Goal: Find specific page/section: Find specific page/section

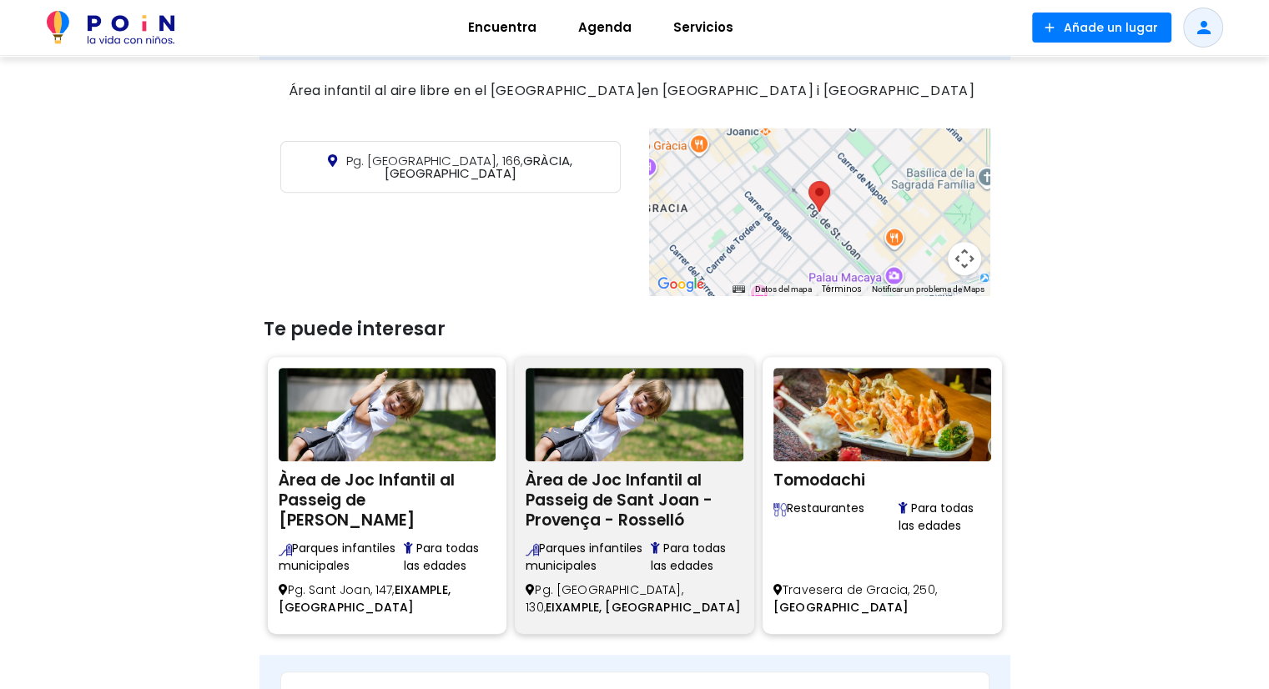
scroll to position [667, 0]
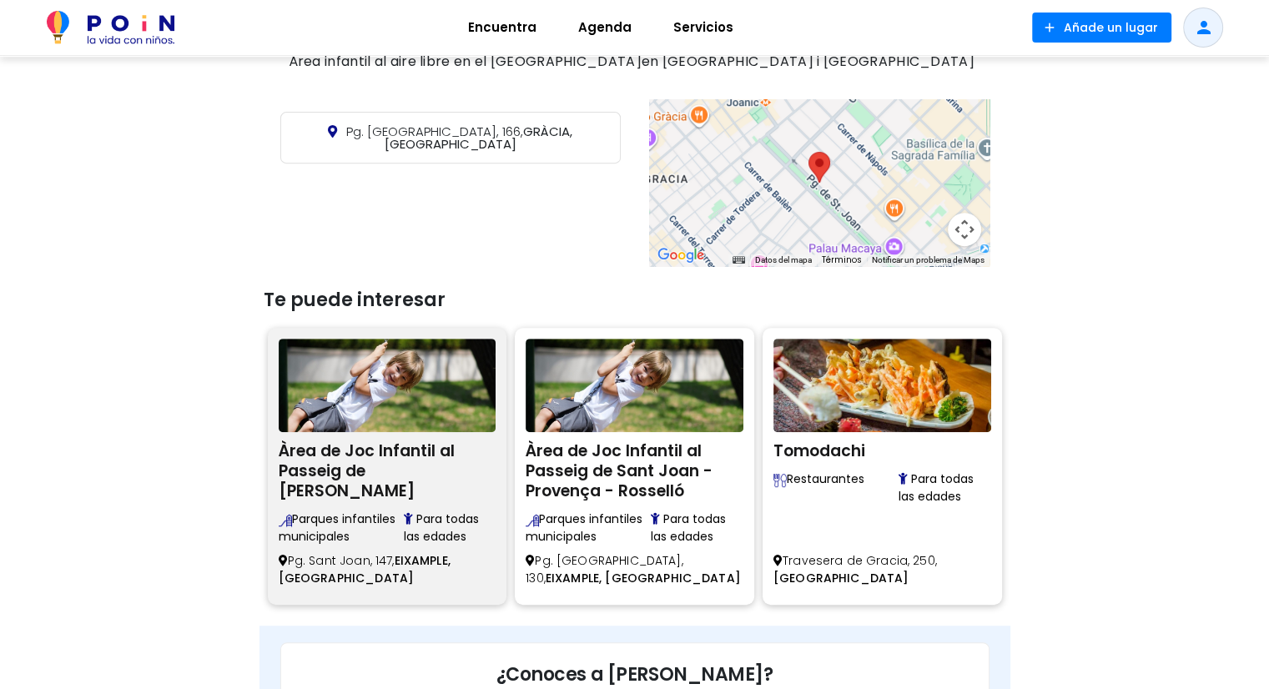
click at [375, 483] on h2 "Àrea de Joc Infantil al Passeig de Sant Joan - Rosselló - Corsega" at bounding box center [388, 468] width 218 height 65
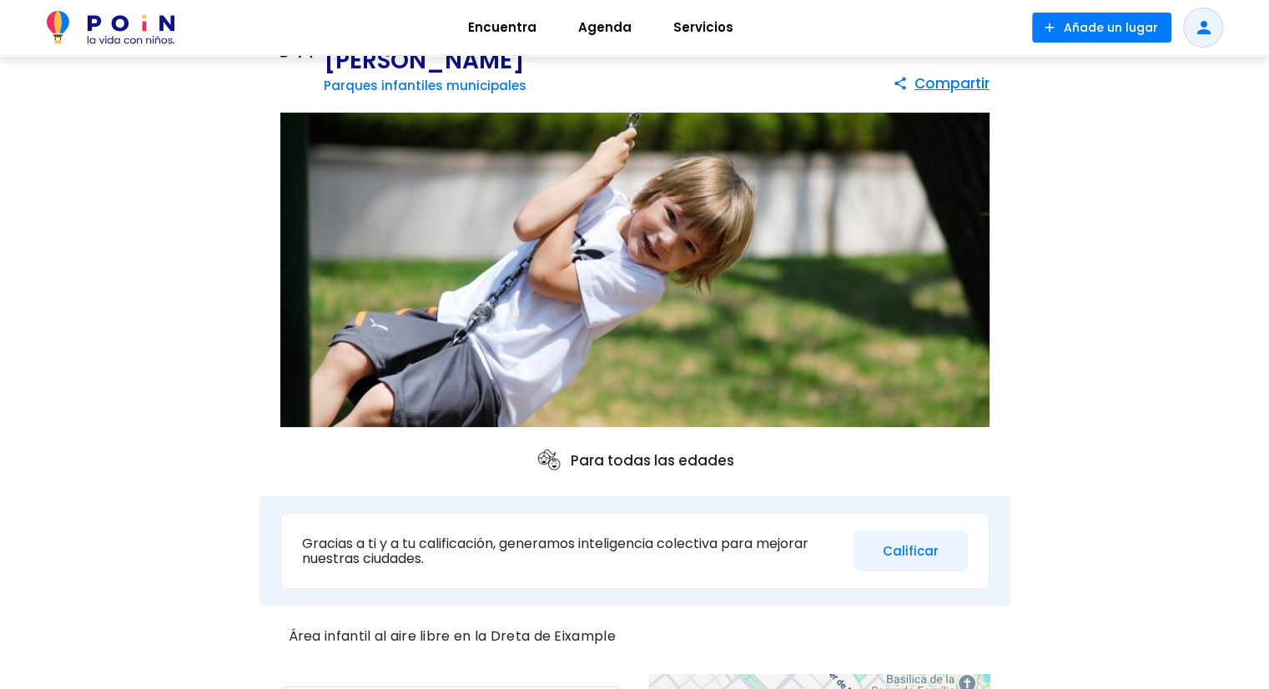
scroll to position [83, 0]
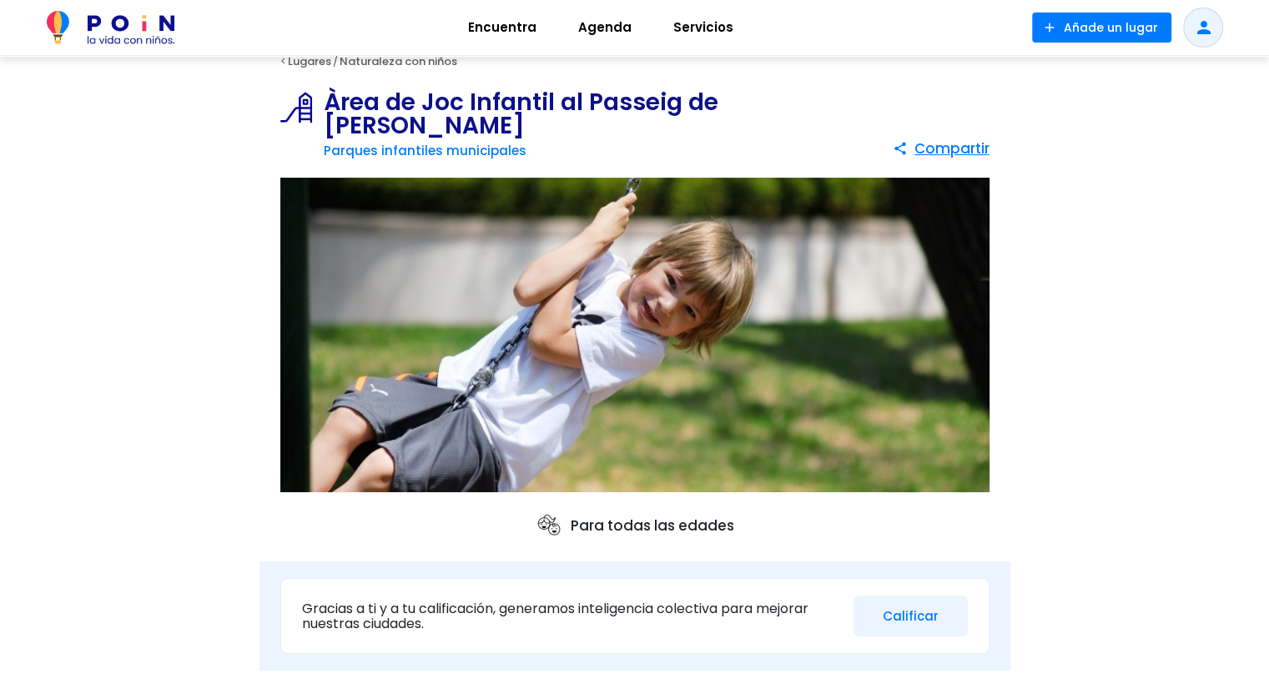
scroll to position [0, 0]
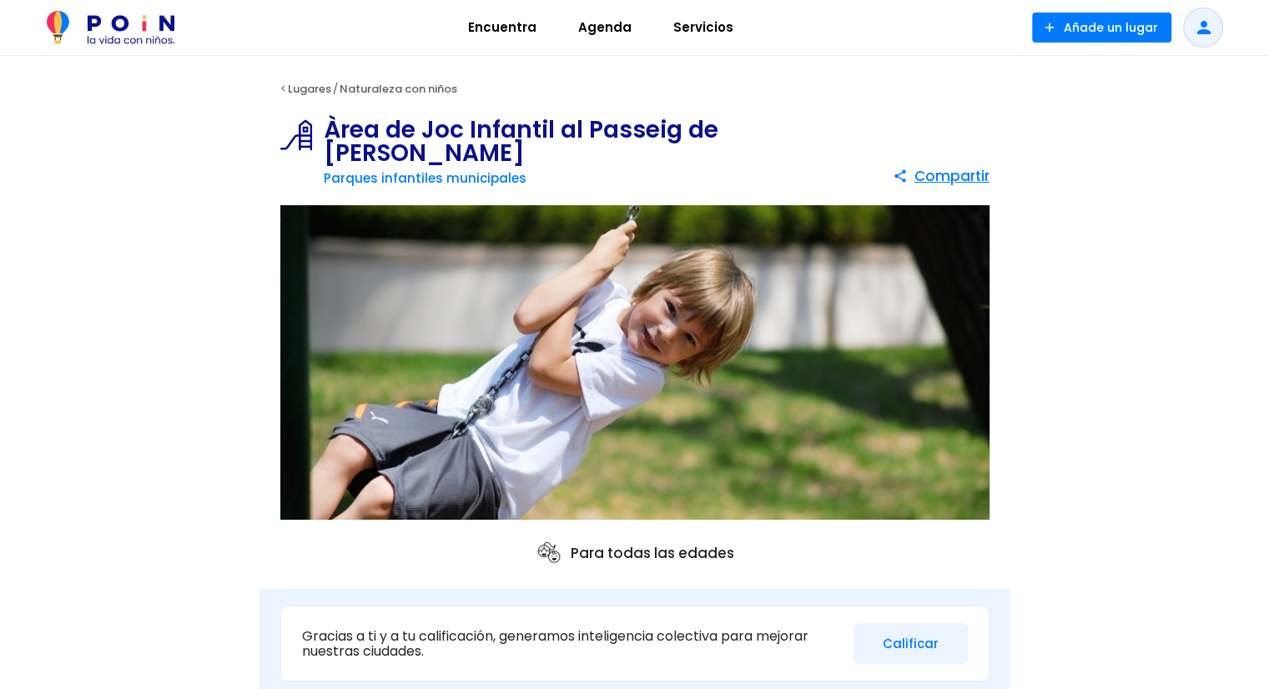
click at [514, 28] on span "Encuentra" at bounding box center [501, 27] width 83 height 27
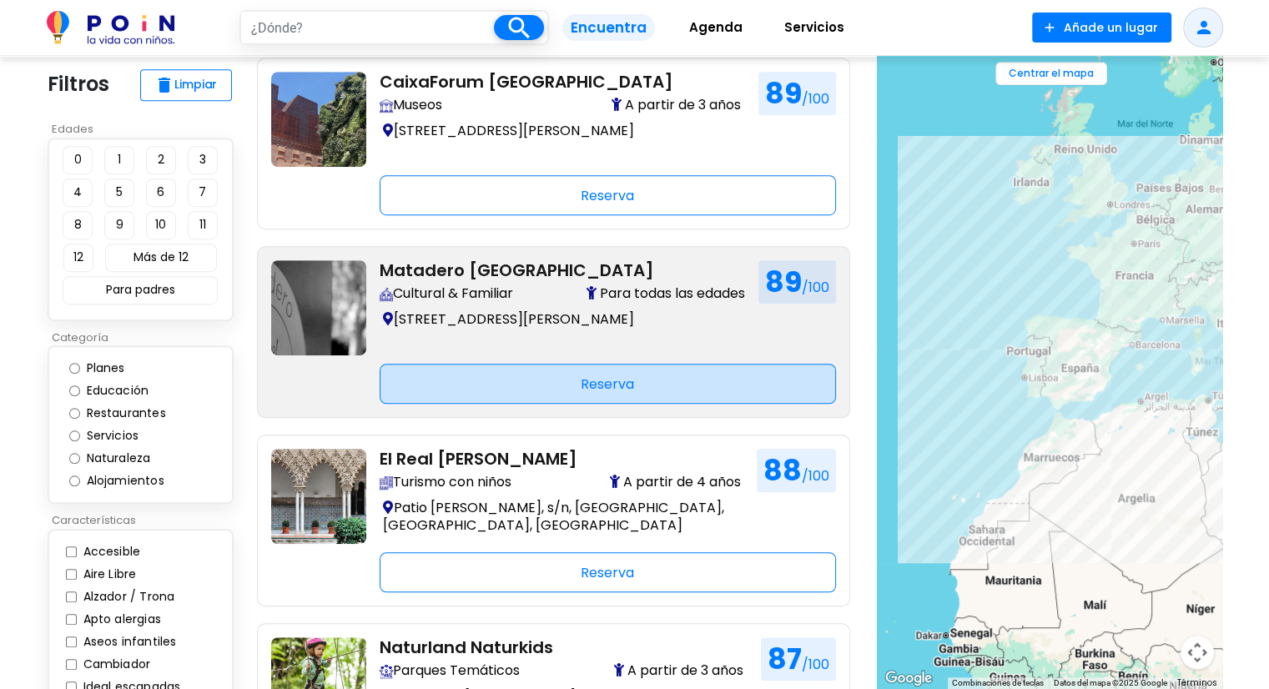
scroll to position [1001, 0]
